Goal: Find contact information: Find contact information

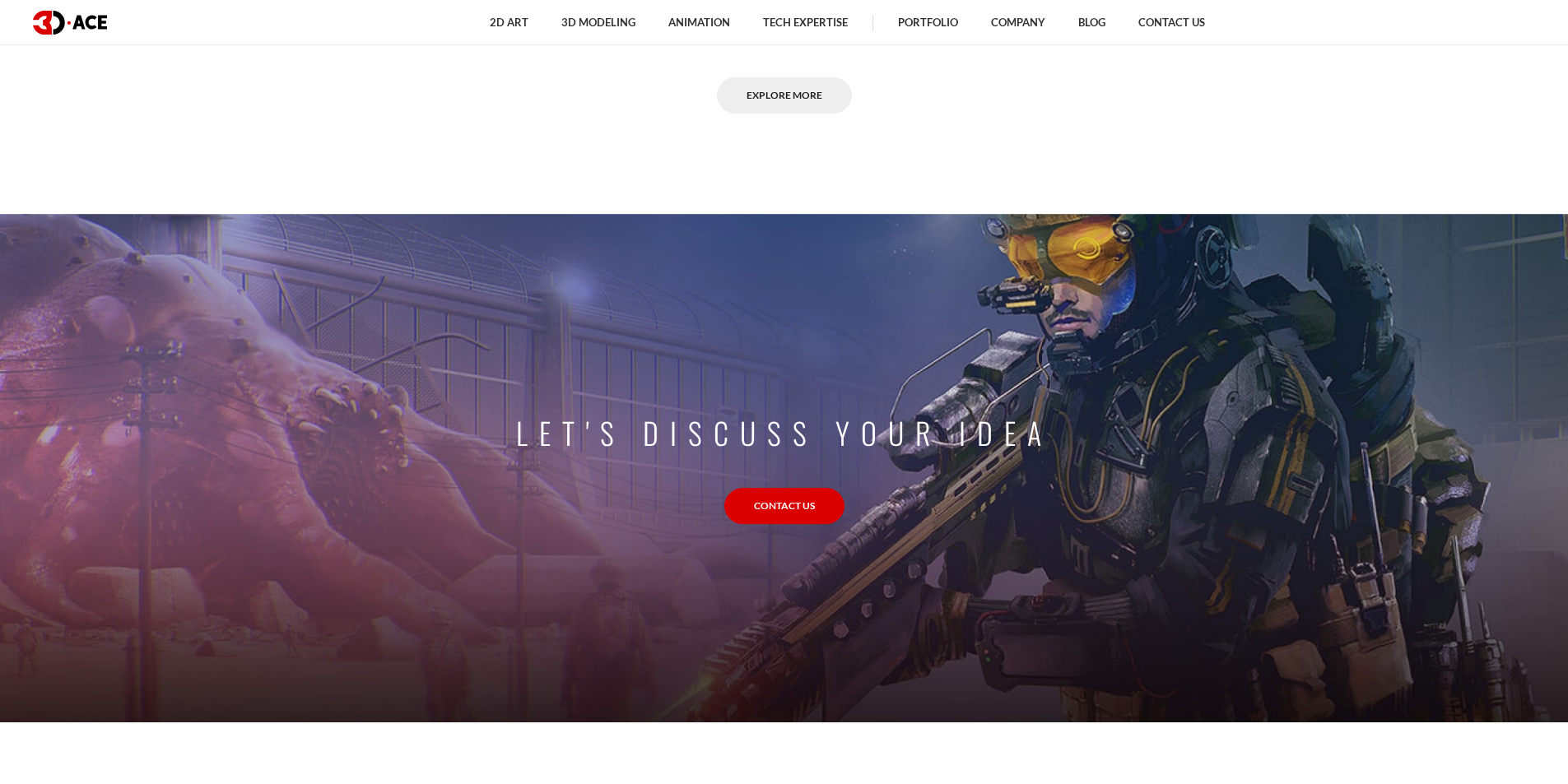
scroll to position [1563, 0]
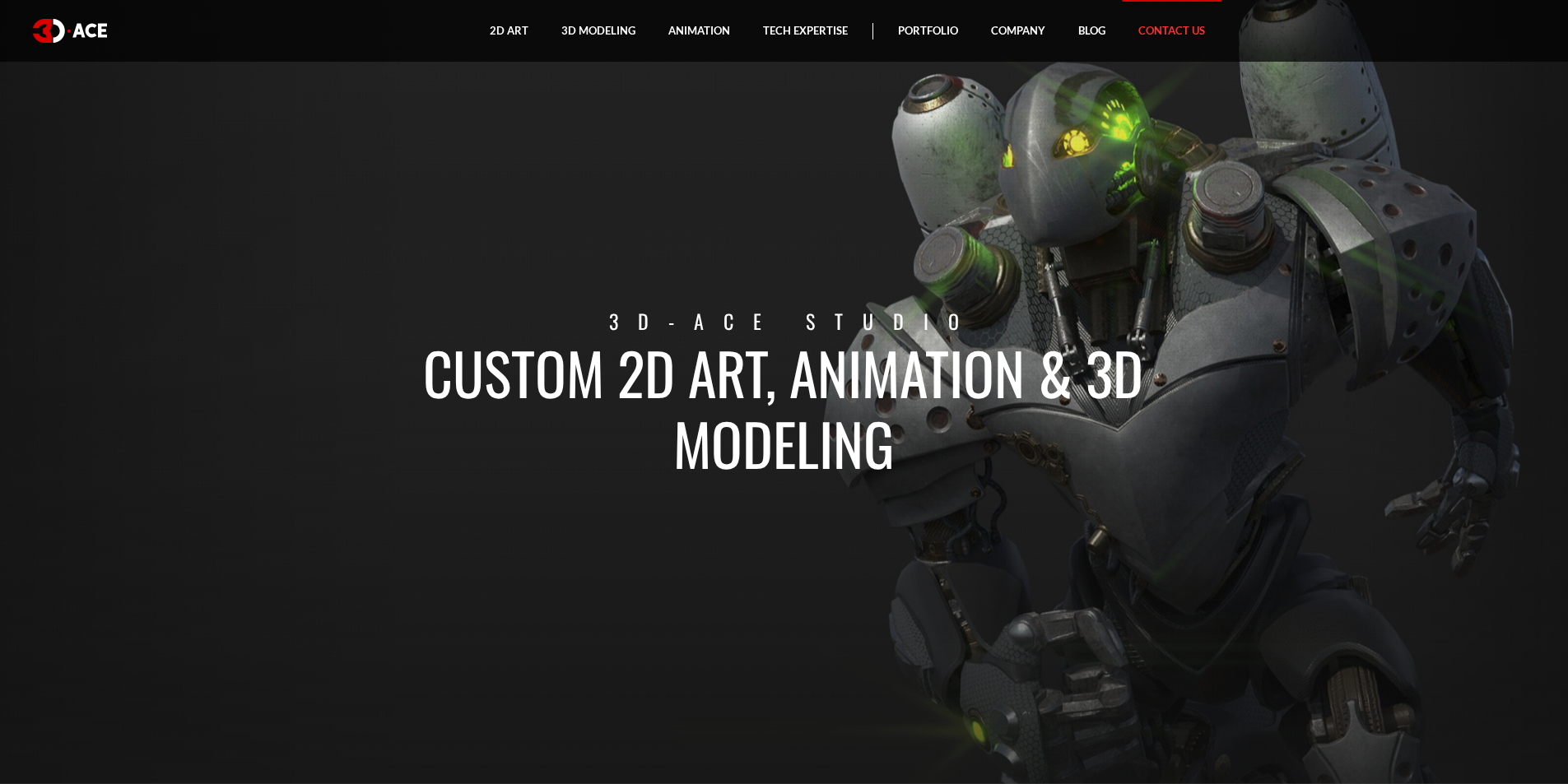
click at [1177, 26] on link "Contact Us" at bounding box center [1171, 31] width 100 height 61
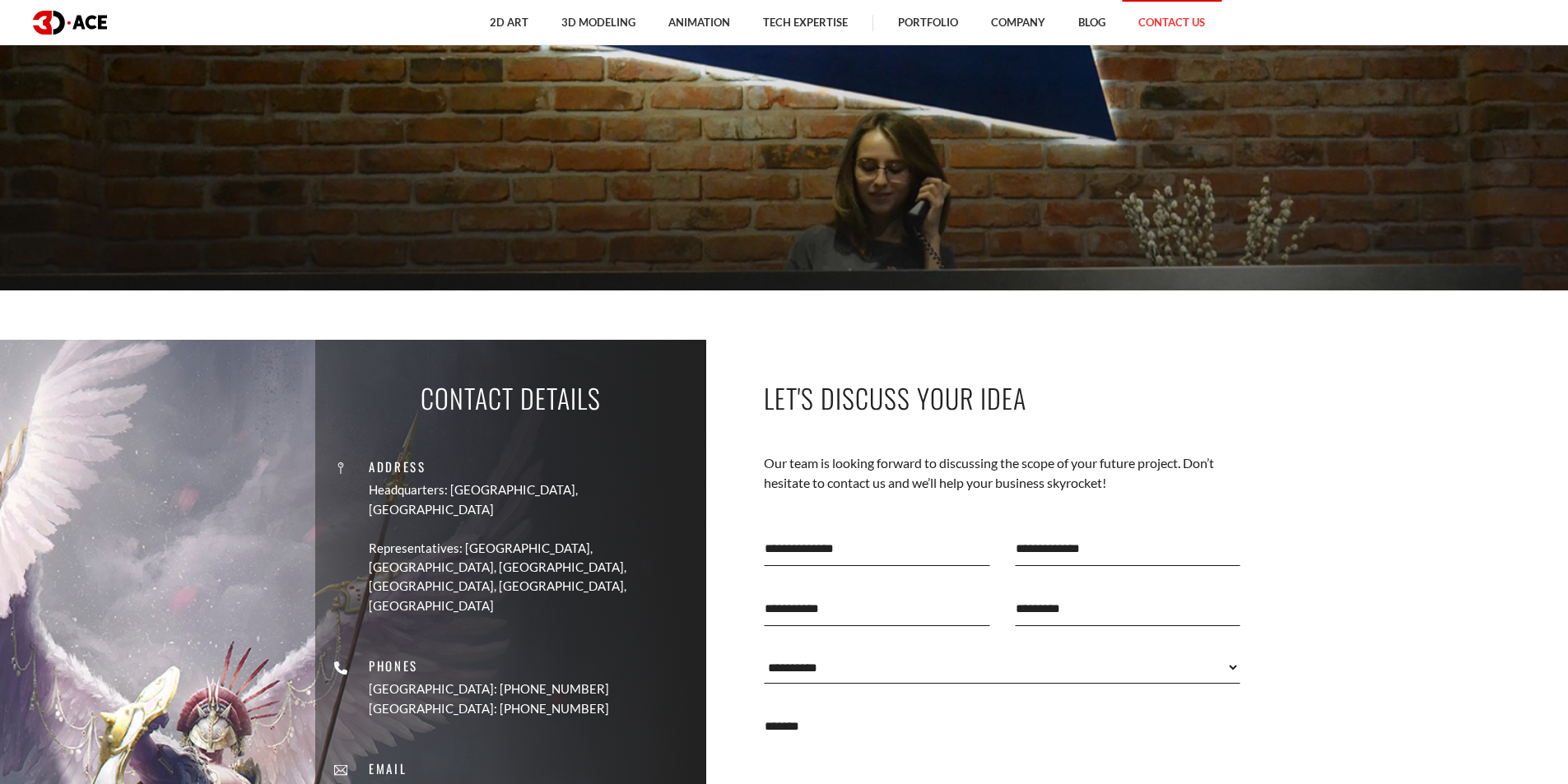
scroll to position [576, 0]
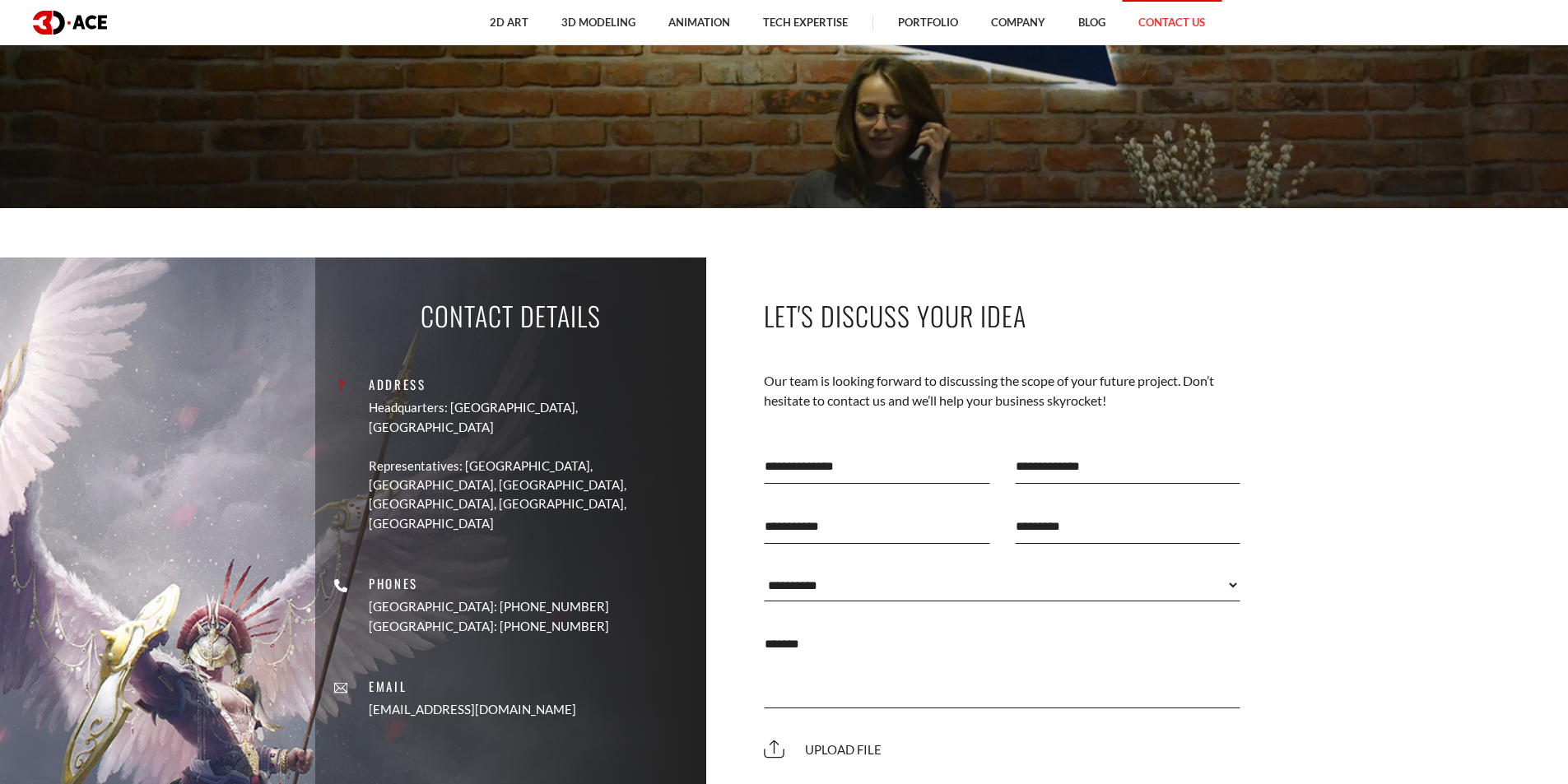
click at [568, 404] on p "Headquarters: [GEOGRAPHIC_DATA], [GEOGRAPHIC_DATA]" at bounding box center [531, 417] width 325 height 38
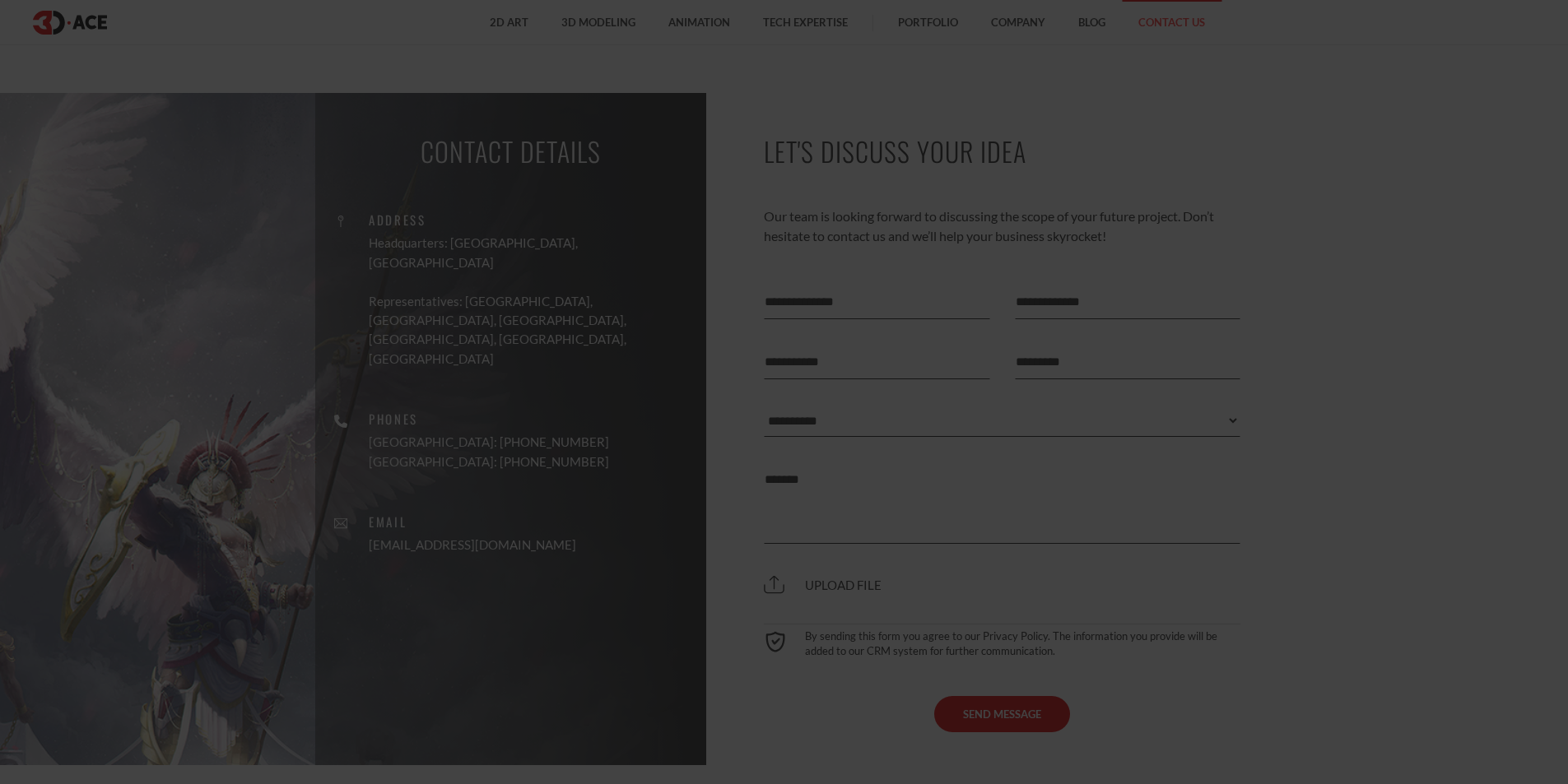
scroll to position [576, 0]
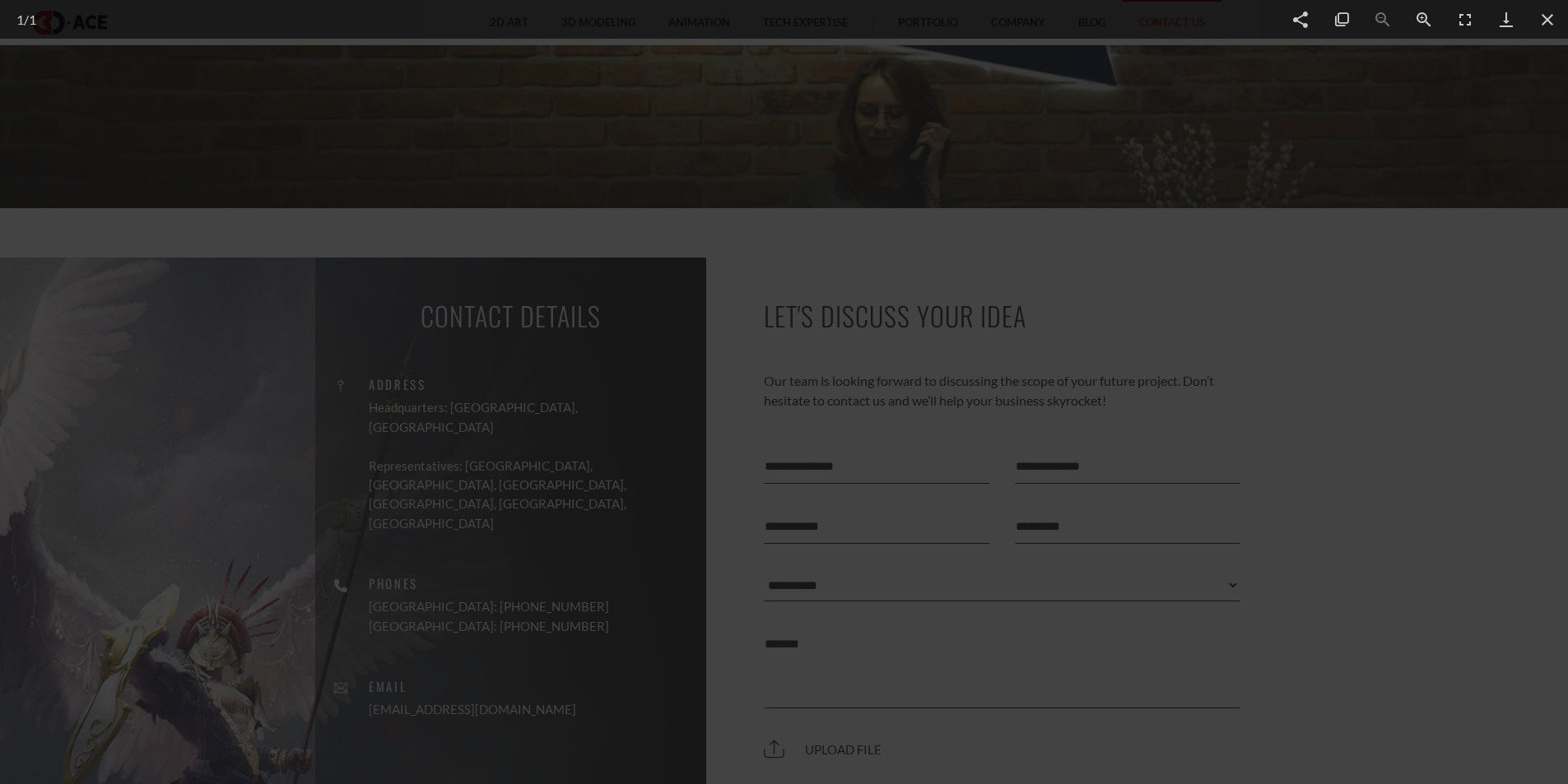
click at [56, 113] on div at bounding box center [784, 392] width 1568 height 784
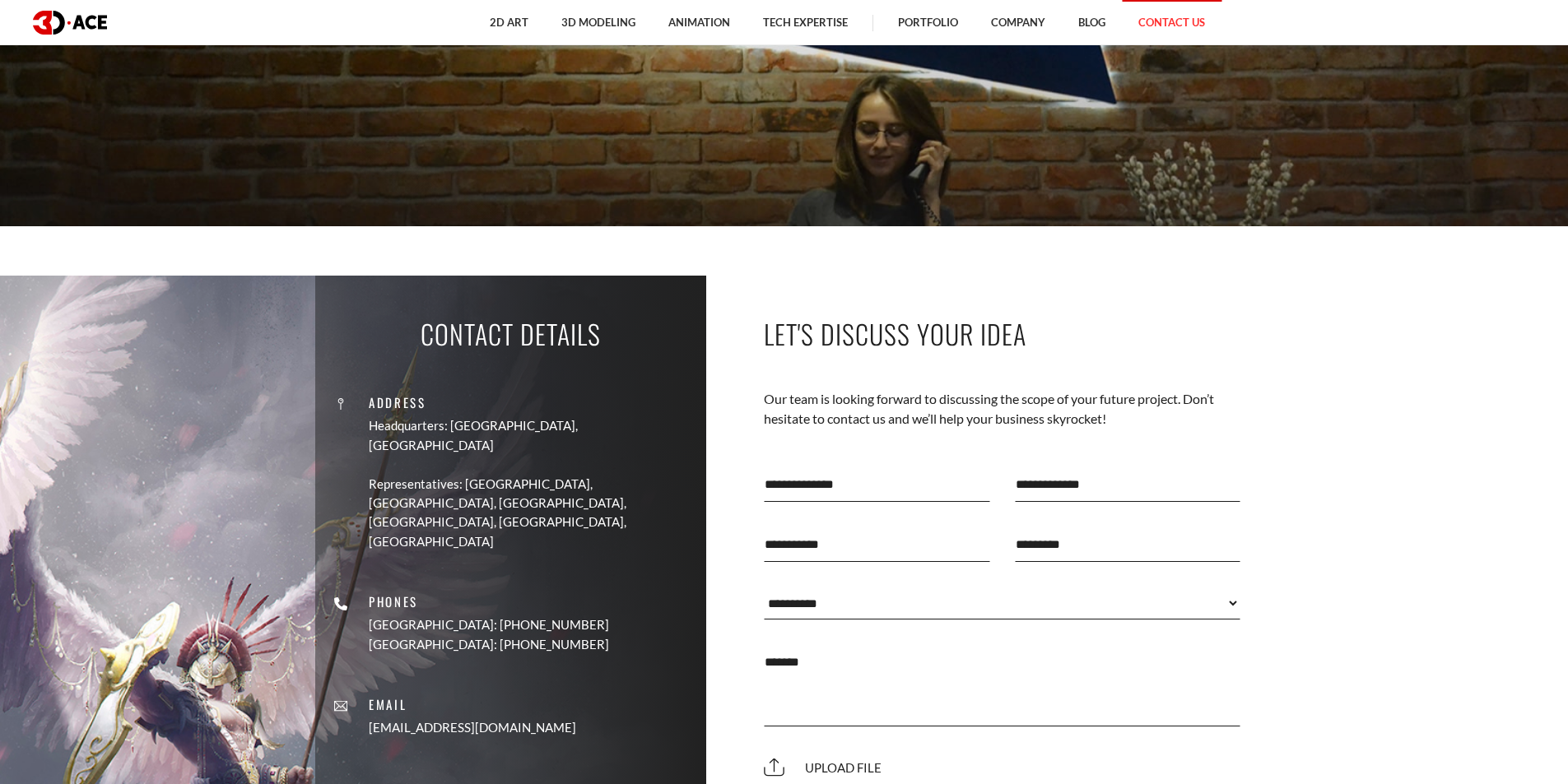
scroll to position [165, 0]
